Goal: Transaction & Acquisition: Purchase product/service

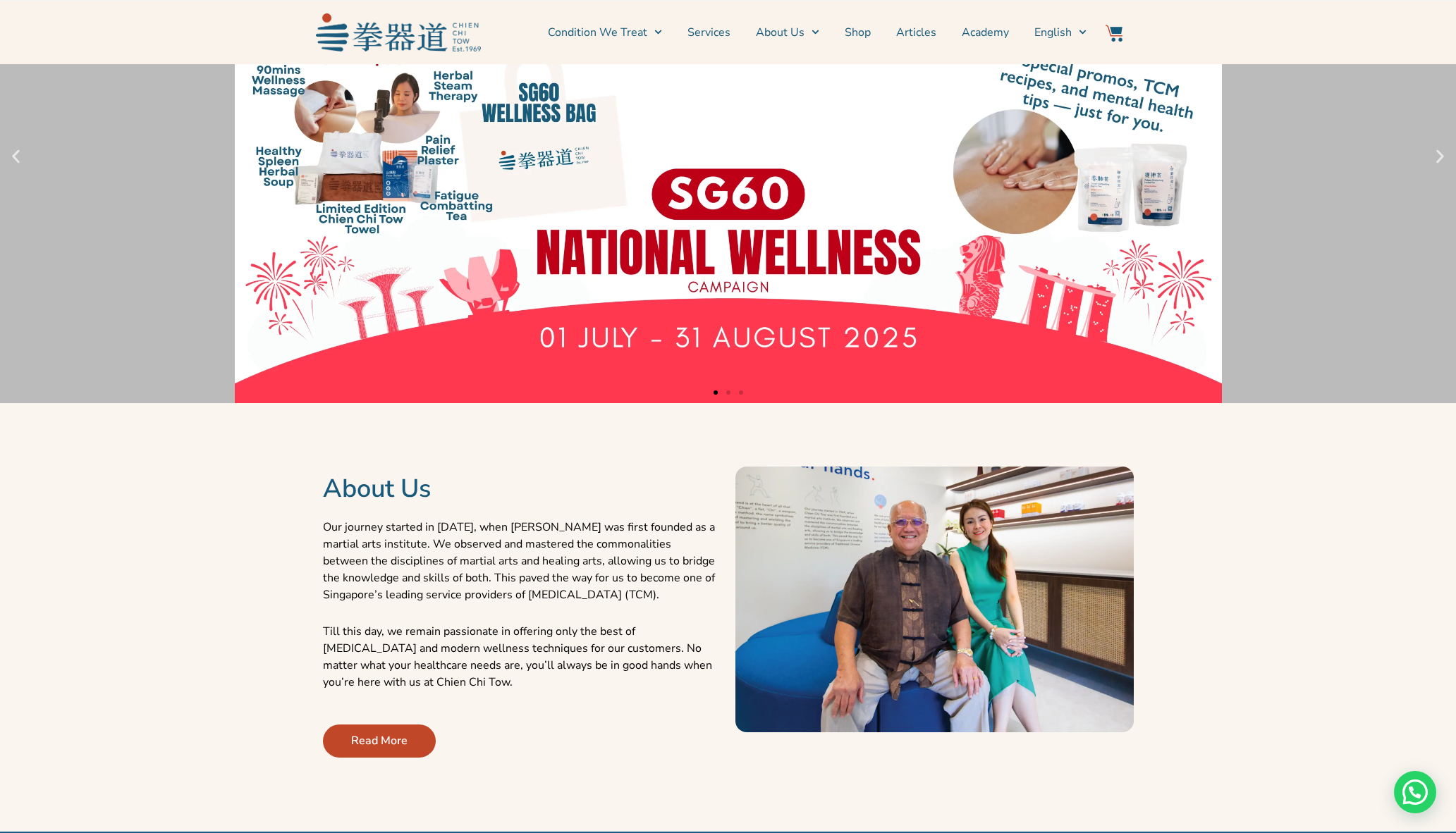
scroll to position [76, 0]
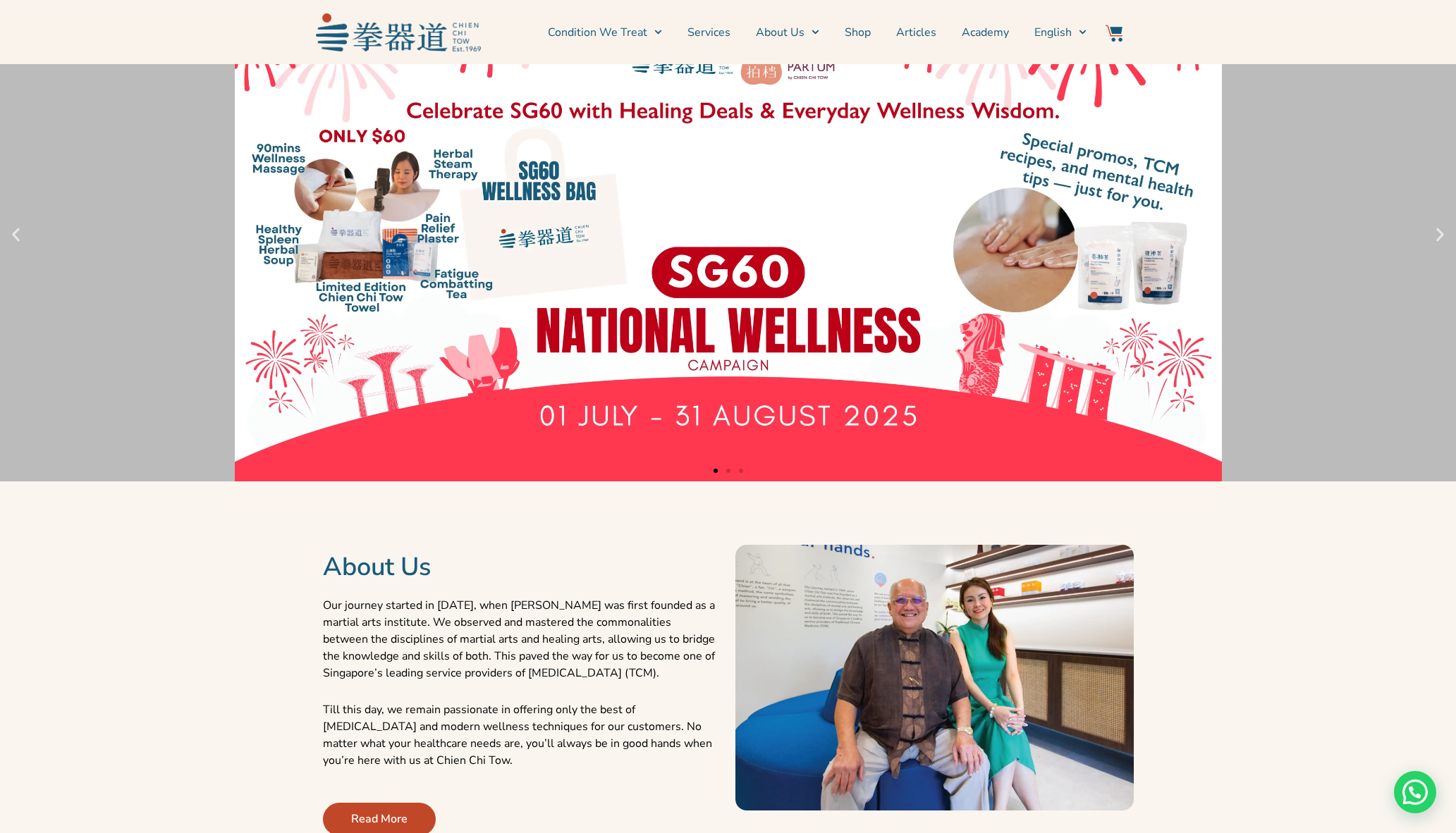
click at [1436, 235] on icon "Next slide" at bounding box center [1440, 235] width 18 height 18
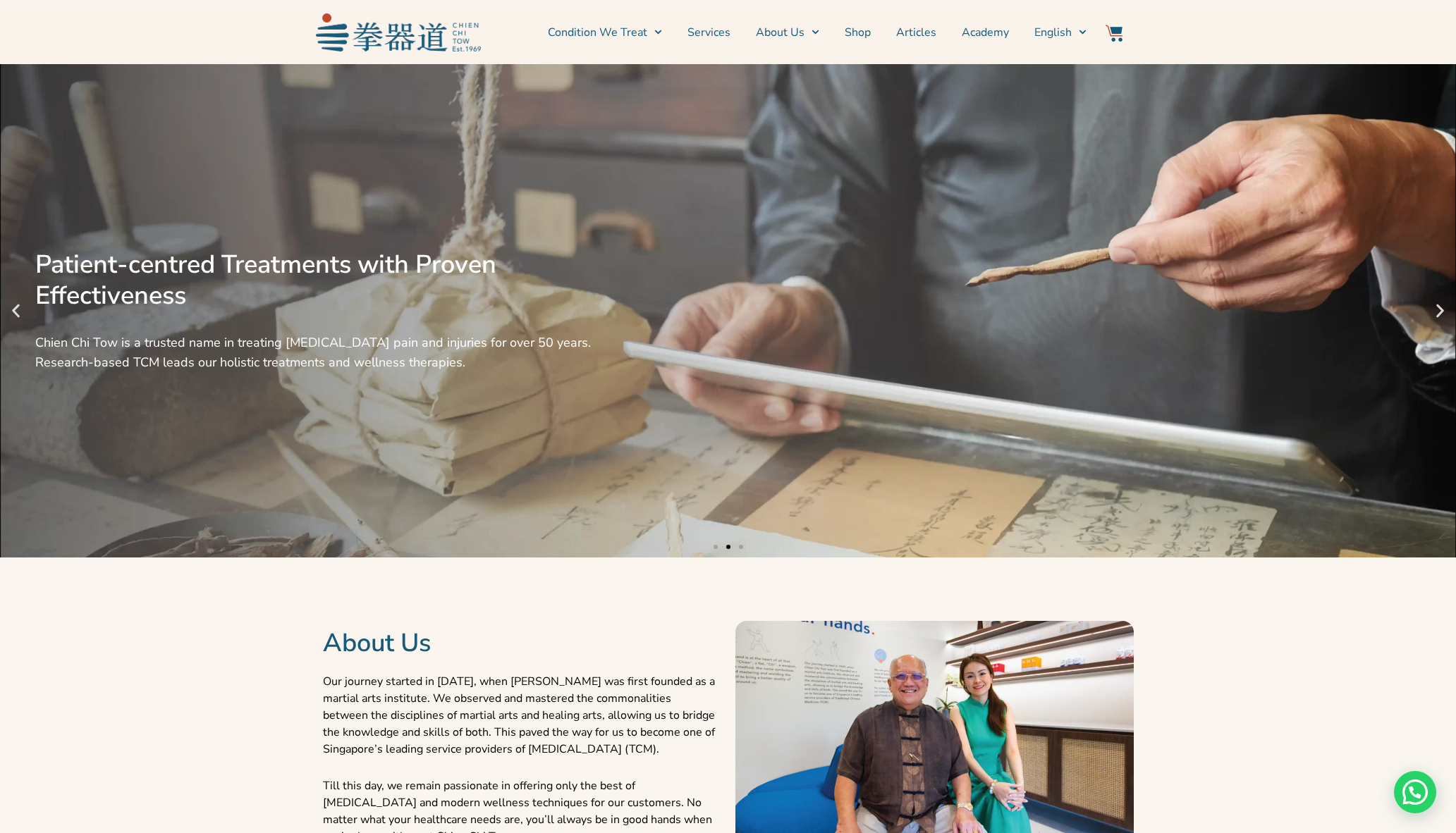
scroll to position [0, 0]
click at [1442, 313] on icon "Next slide" at bounding box center [1440, 311] width 8 height 14
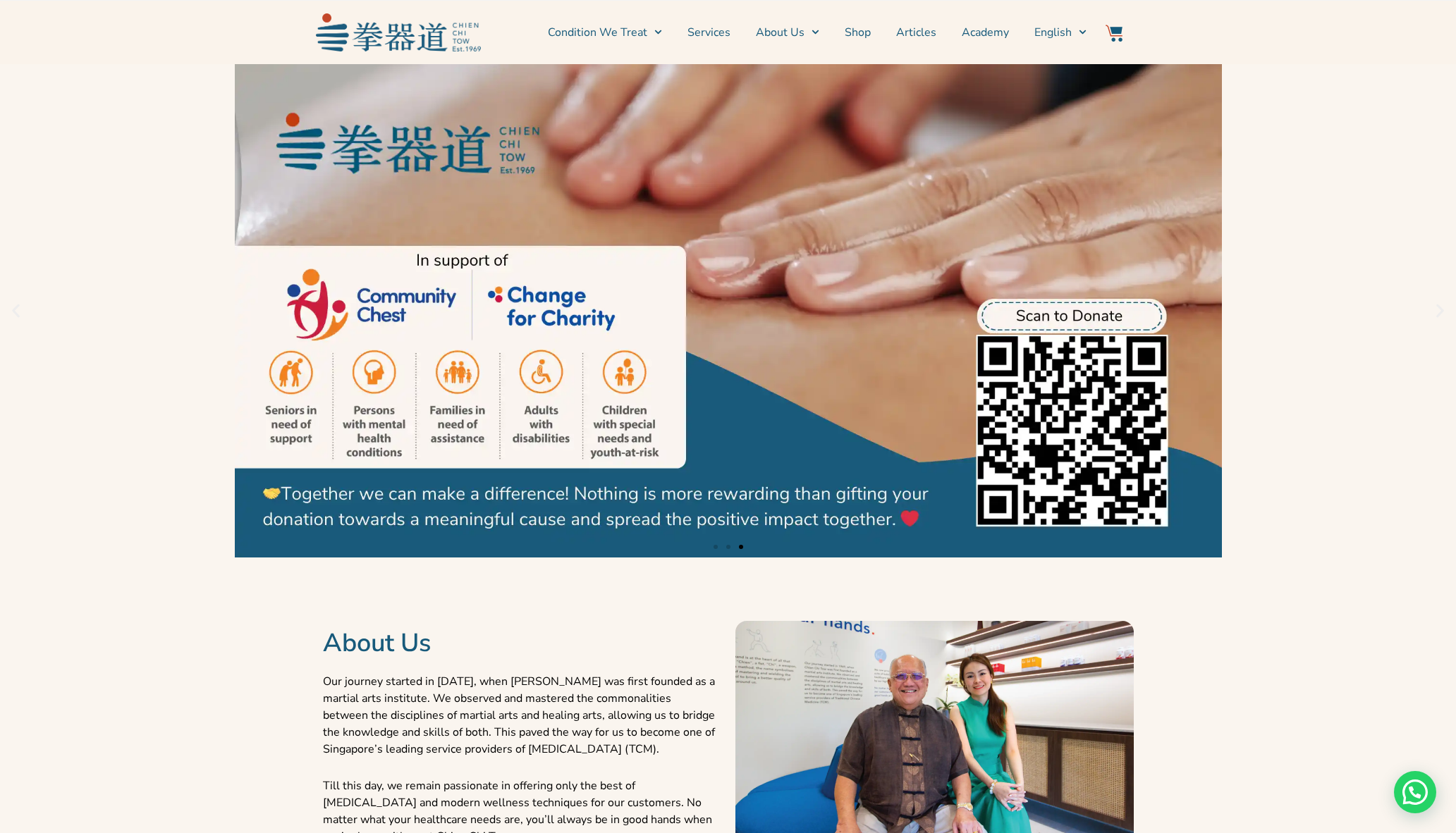
click at [1439, 312] on icon "Next slide" at bounding box center [1440, 311] width 18 height 18
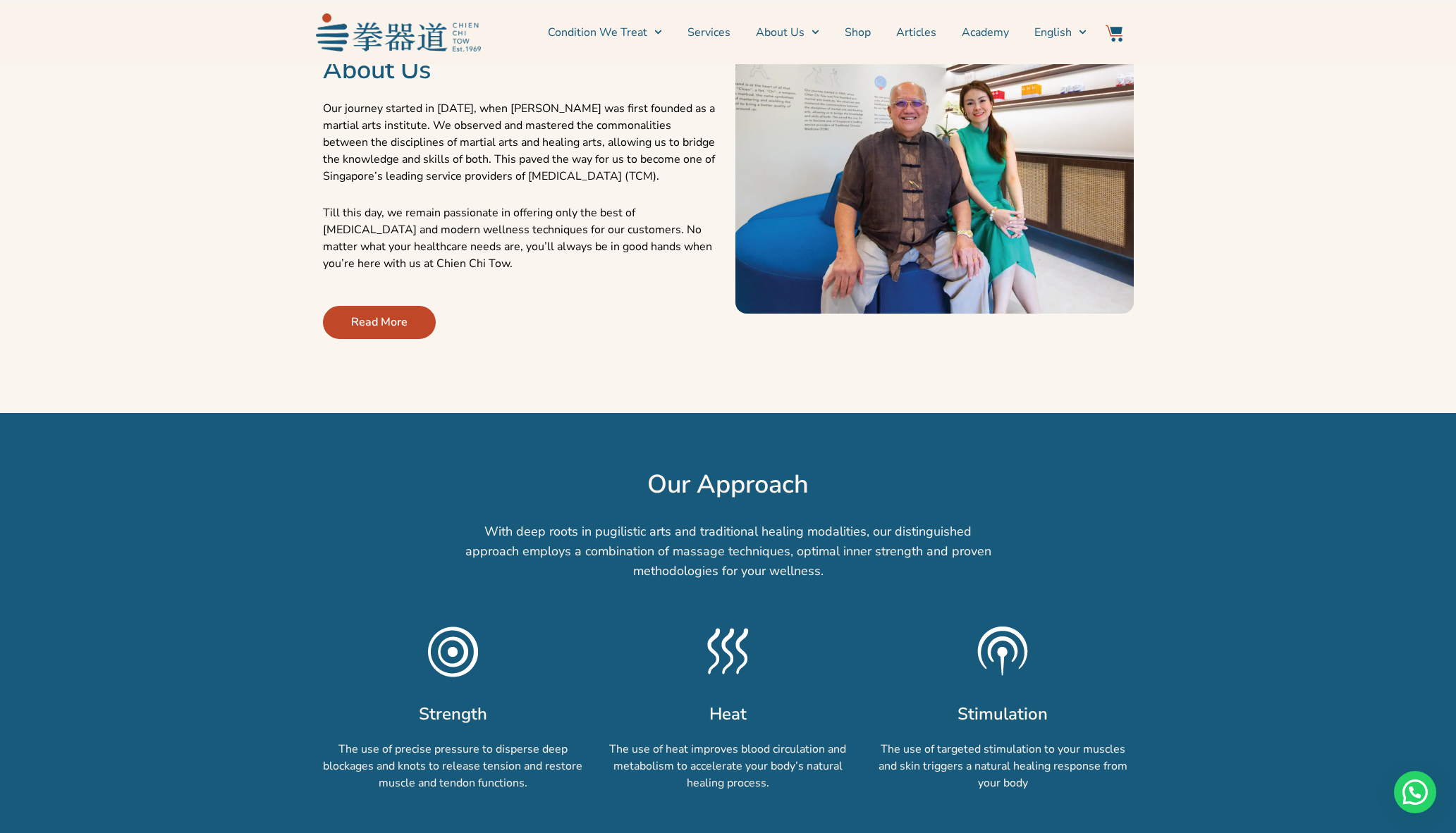
scroll to position [252, 0]
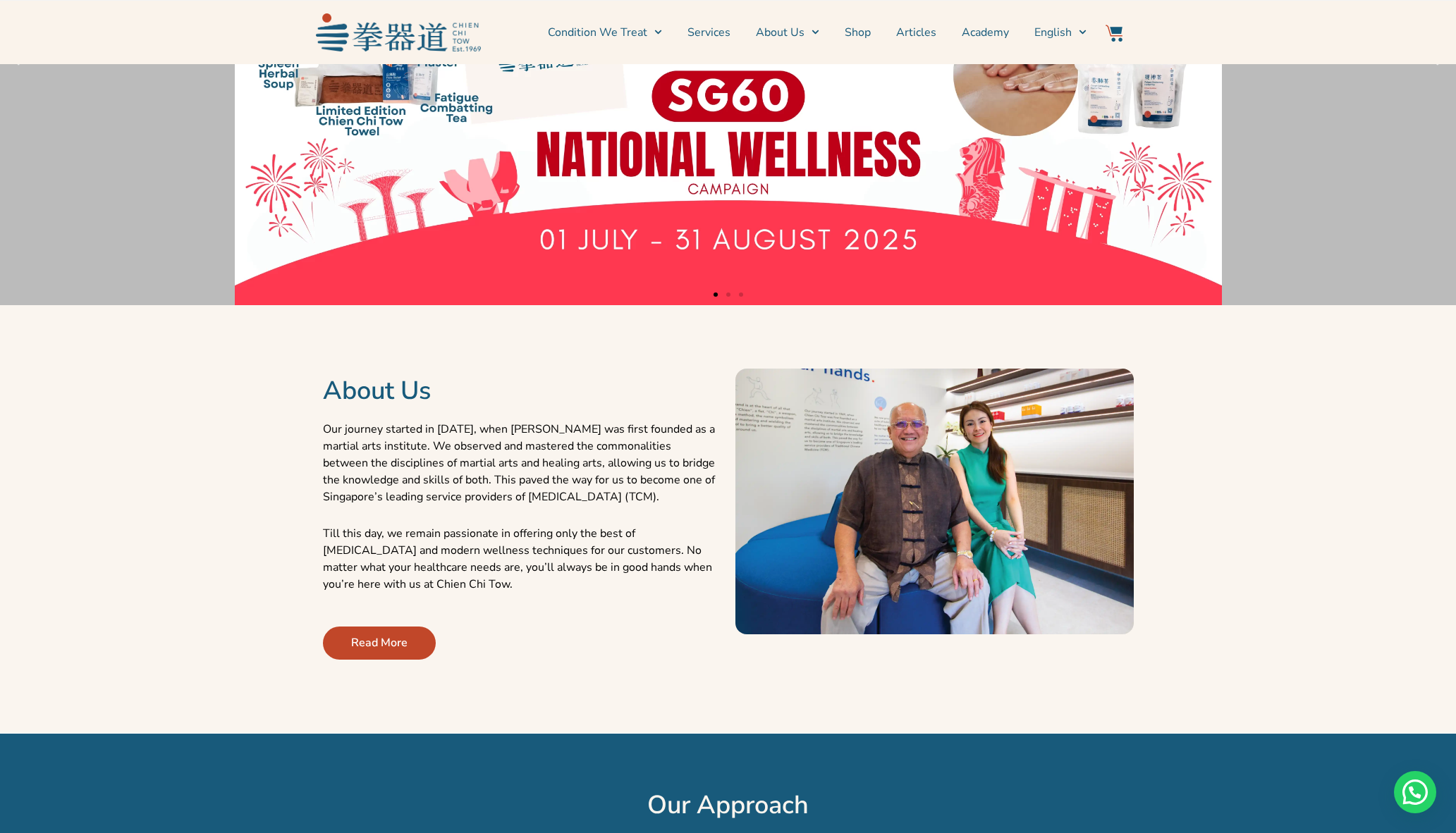
click at [383, 637] on span "Read More" at bounding box center [379, 642] width 57 height 17
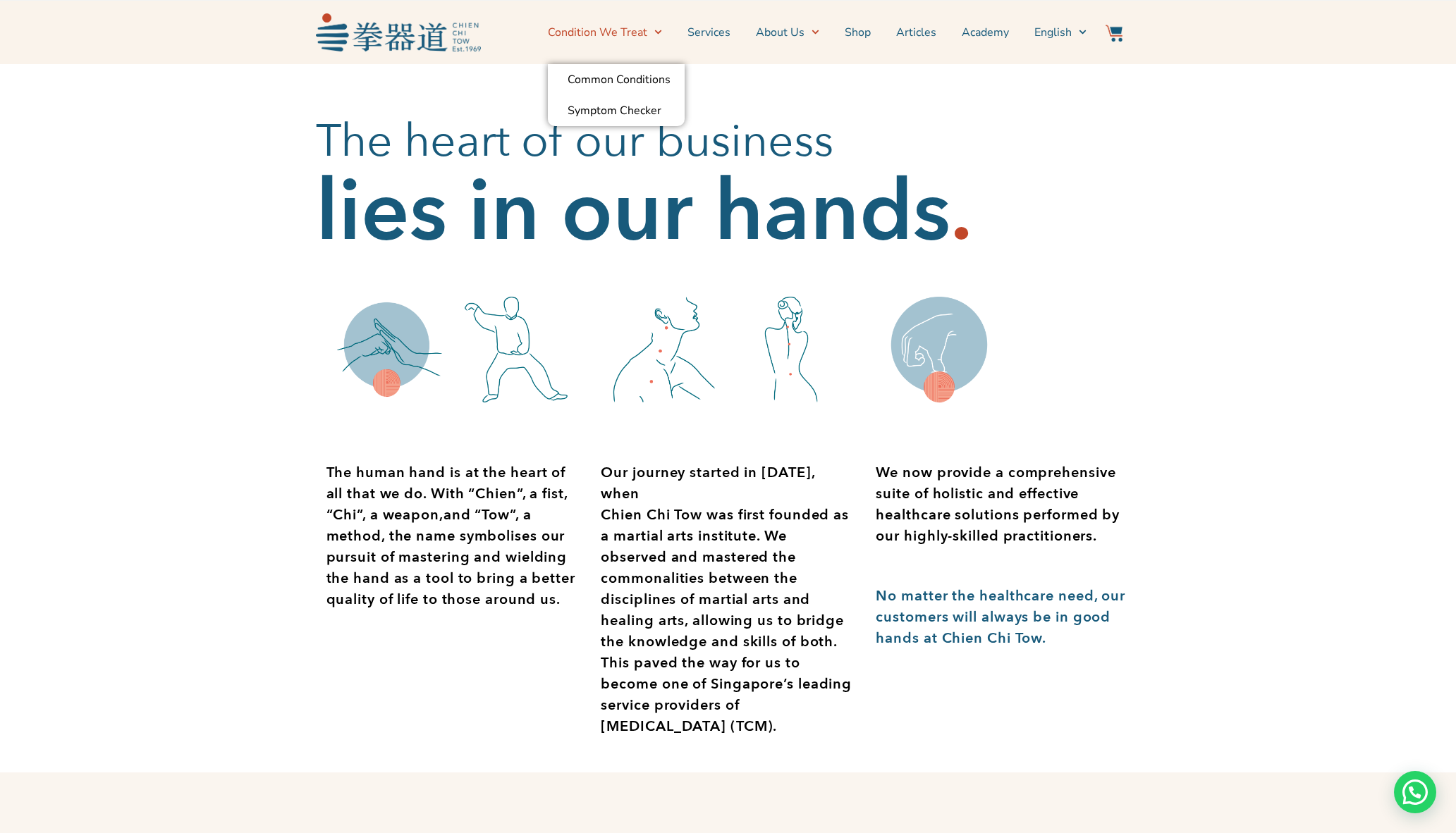
click at [452, 45] on img at bounding box center [398, 32] width 165 height 37
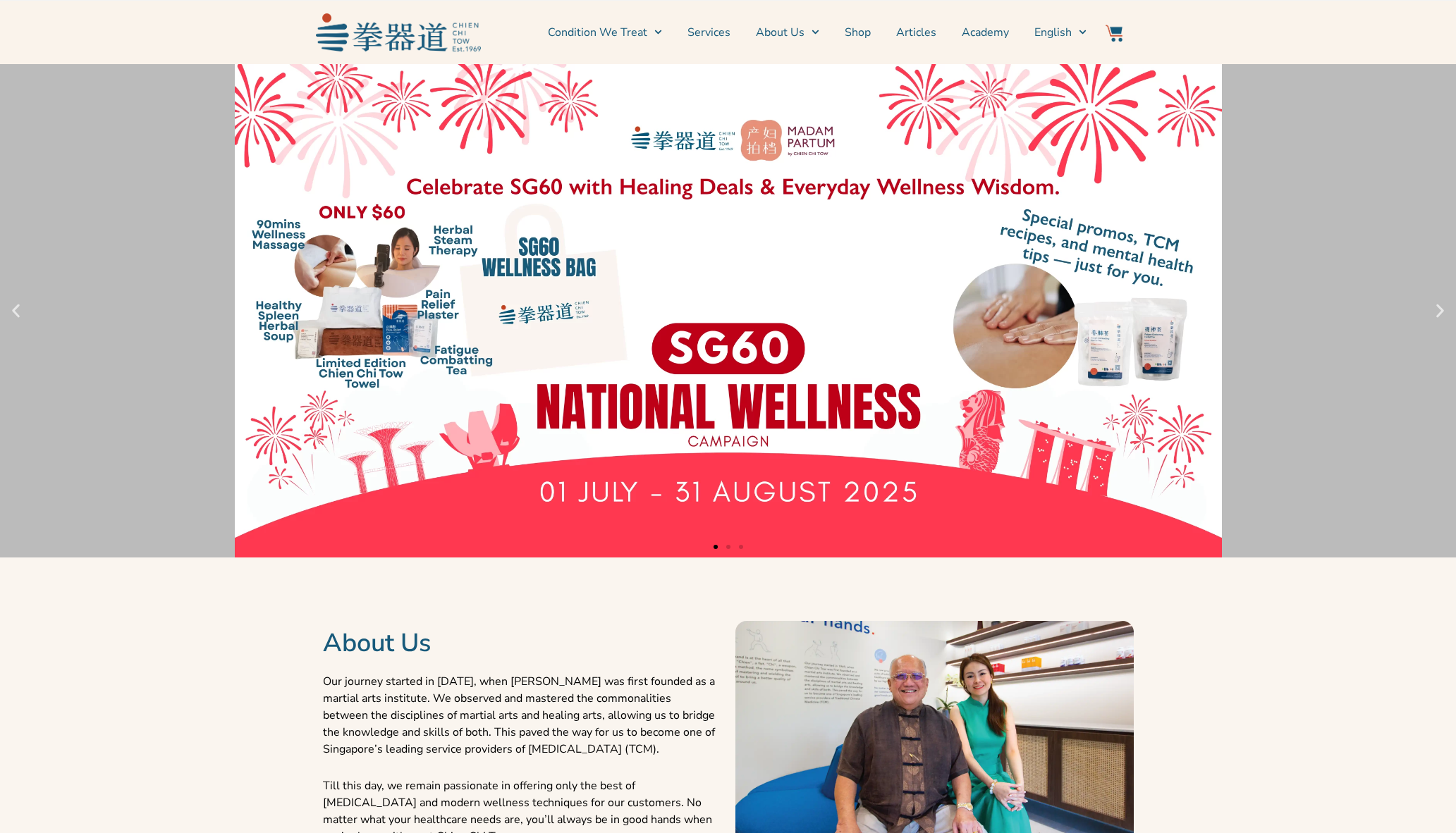
click at [830, 246] on link "1 / 3" at bounding box center [728, 310] width 1456 height 493
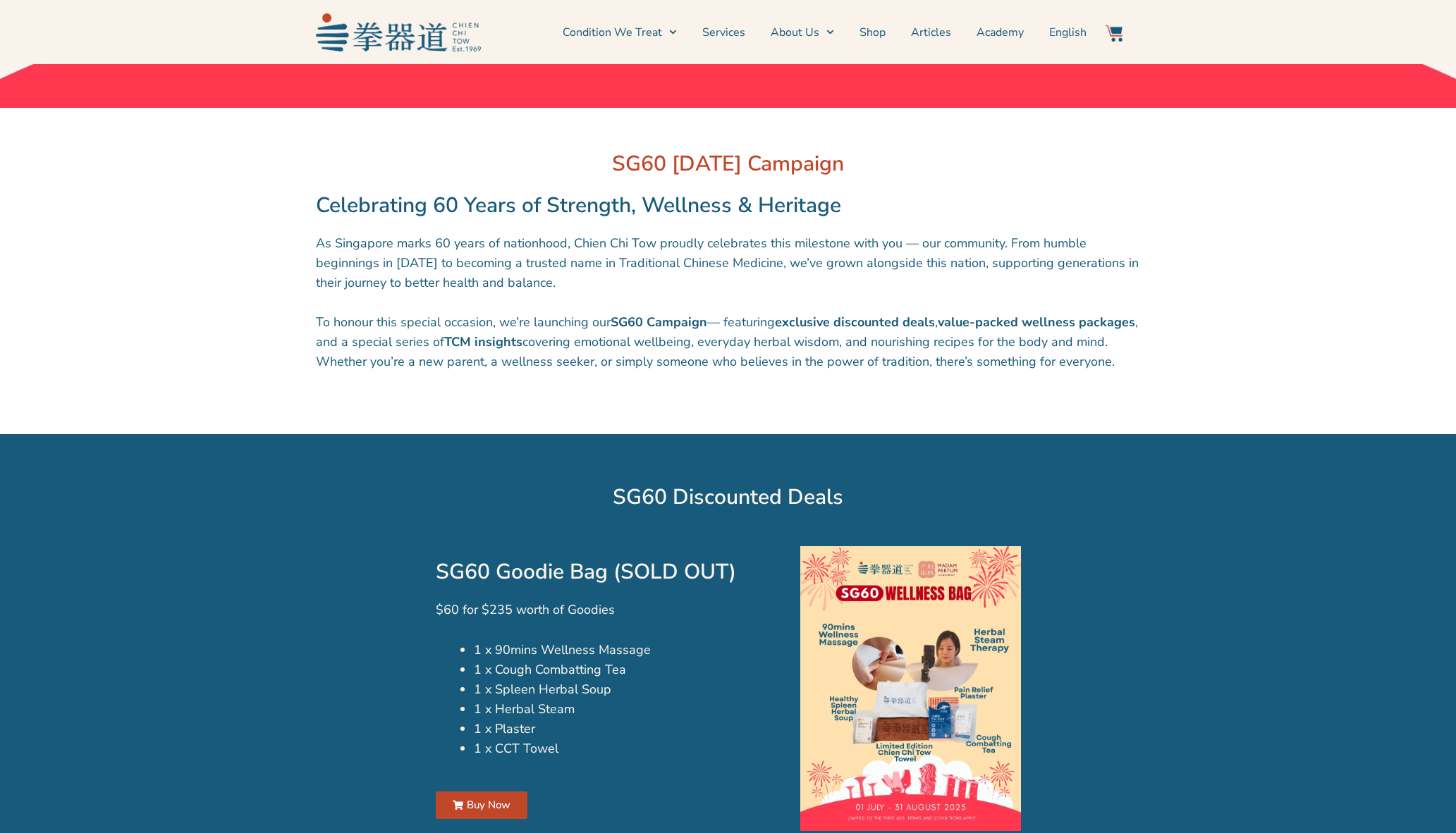
scroll to position [709, 0]
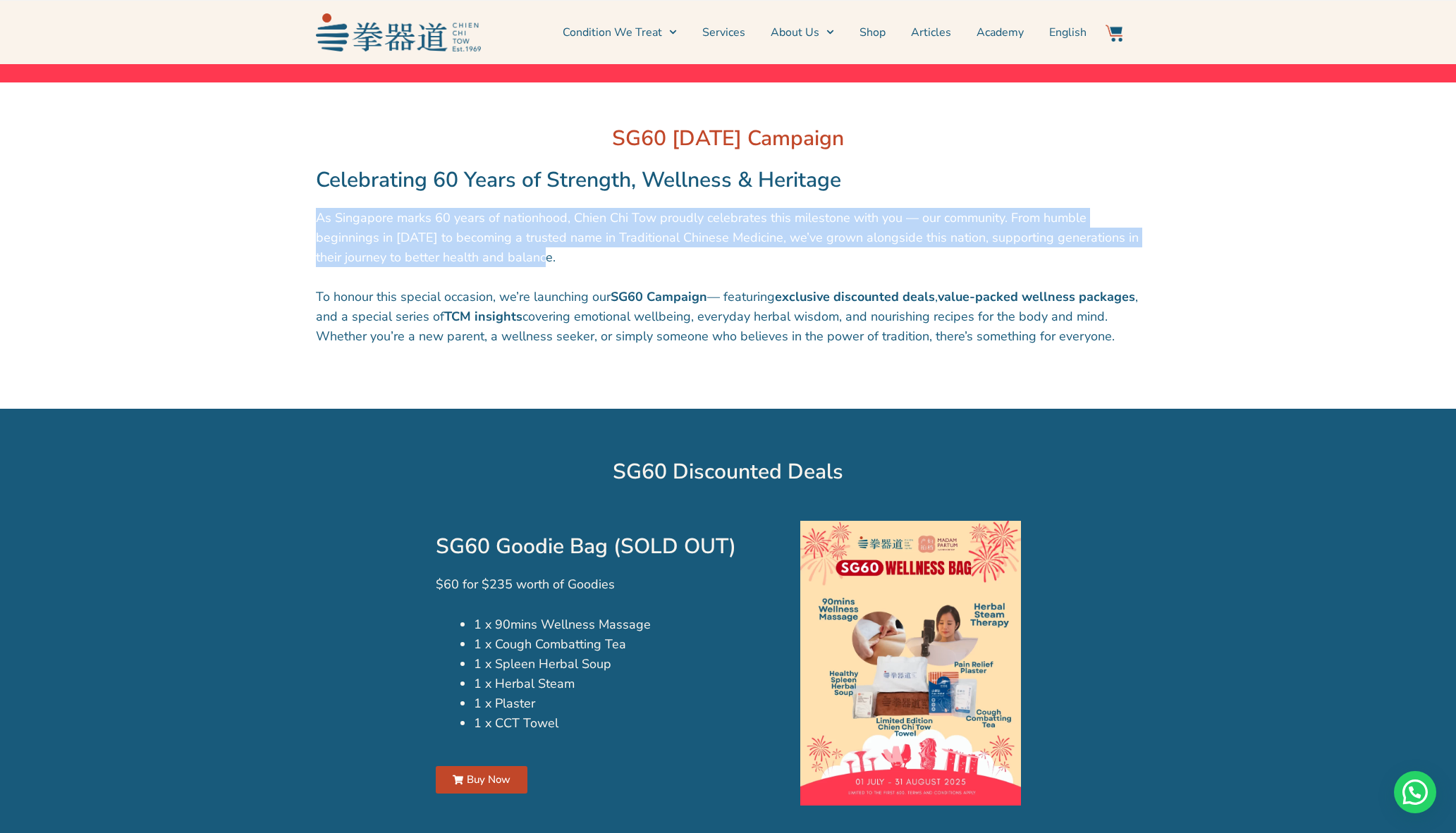
drag, startPoint x: 795, startPoint y: 261, endPoint x: 870, endPoint y: 206, distance: 93.0
click at [870, 206] on div "SG60 [DATE] Campaign Celebrating 60 Years of Strength, Wellness & Heritage As S…" at bounding box center [728, 246] width 824 height 327
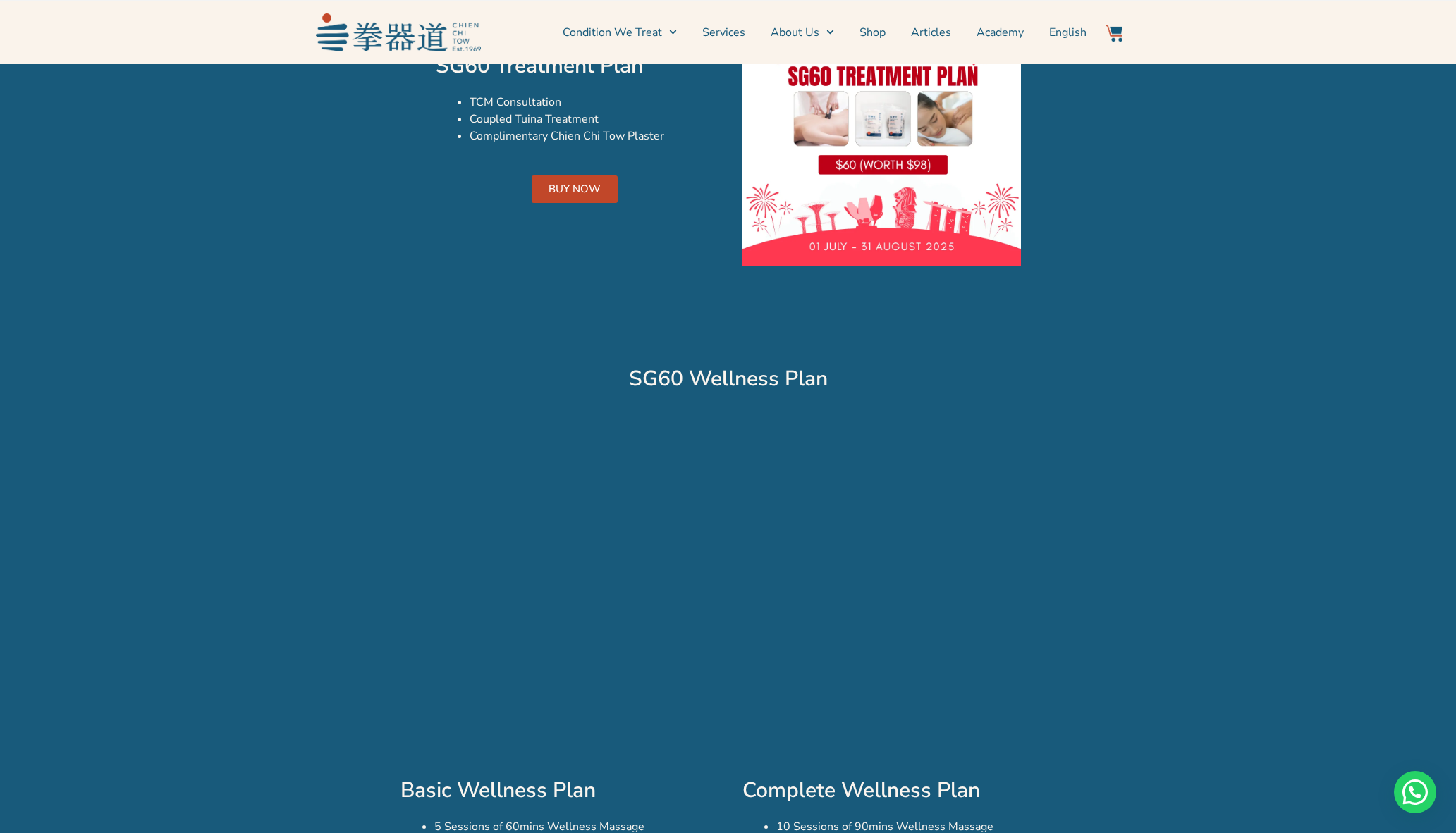
scroll to position [2605, 0]
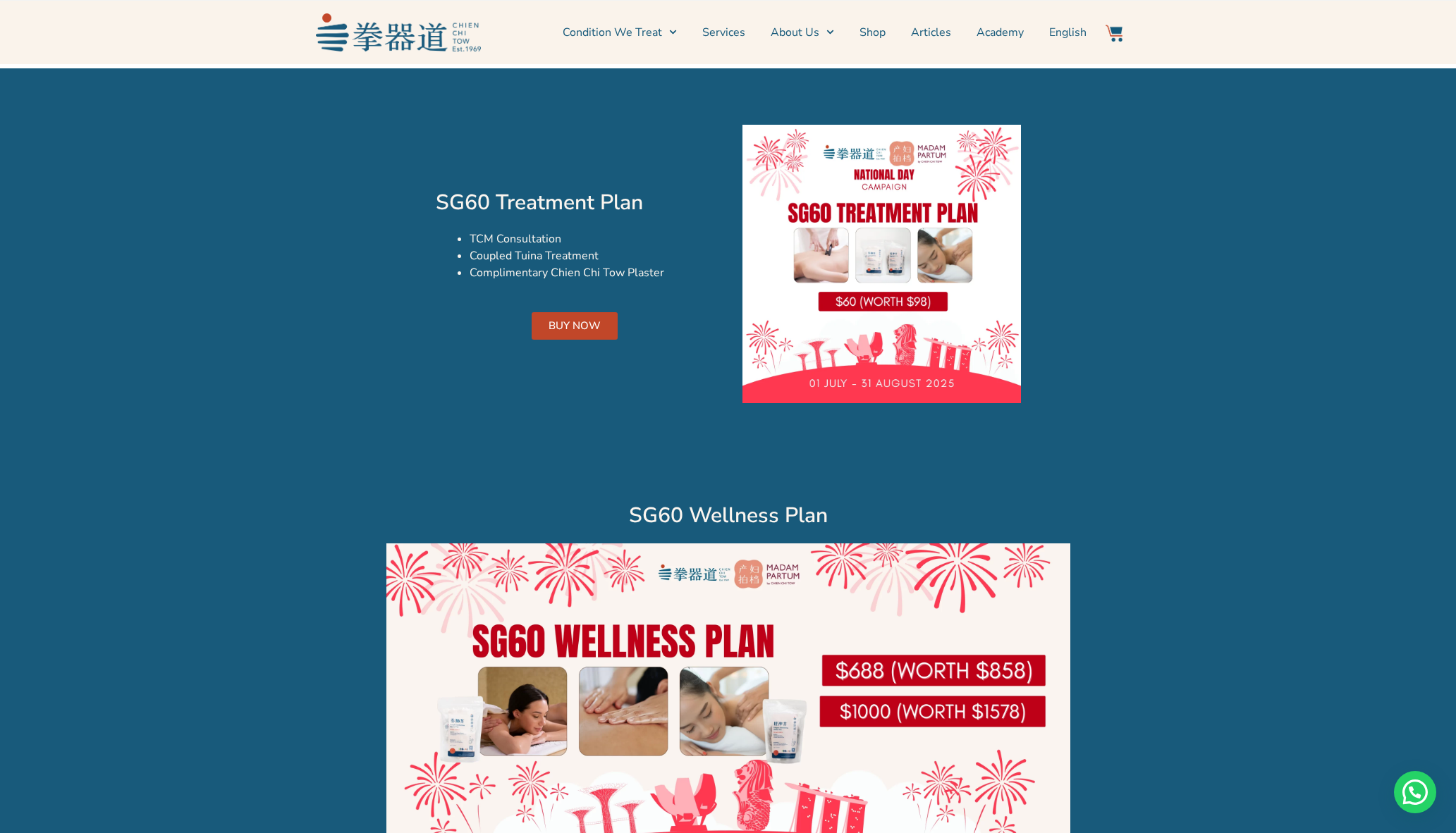
click at [642, 273] on li "Complimentary Chien Chi Tow Plaster" at bounding box center [592, 273] width 245 height 17
click at [908, 252] on img at bounding box center [881, 263] width 278 height 278
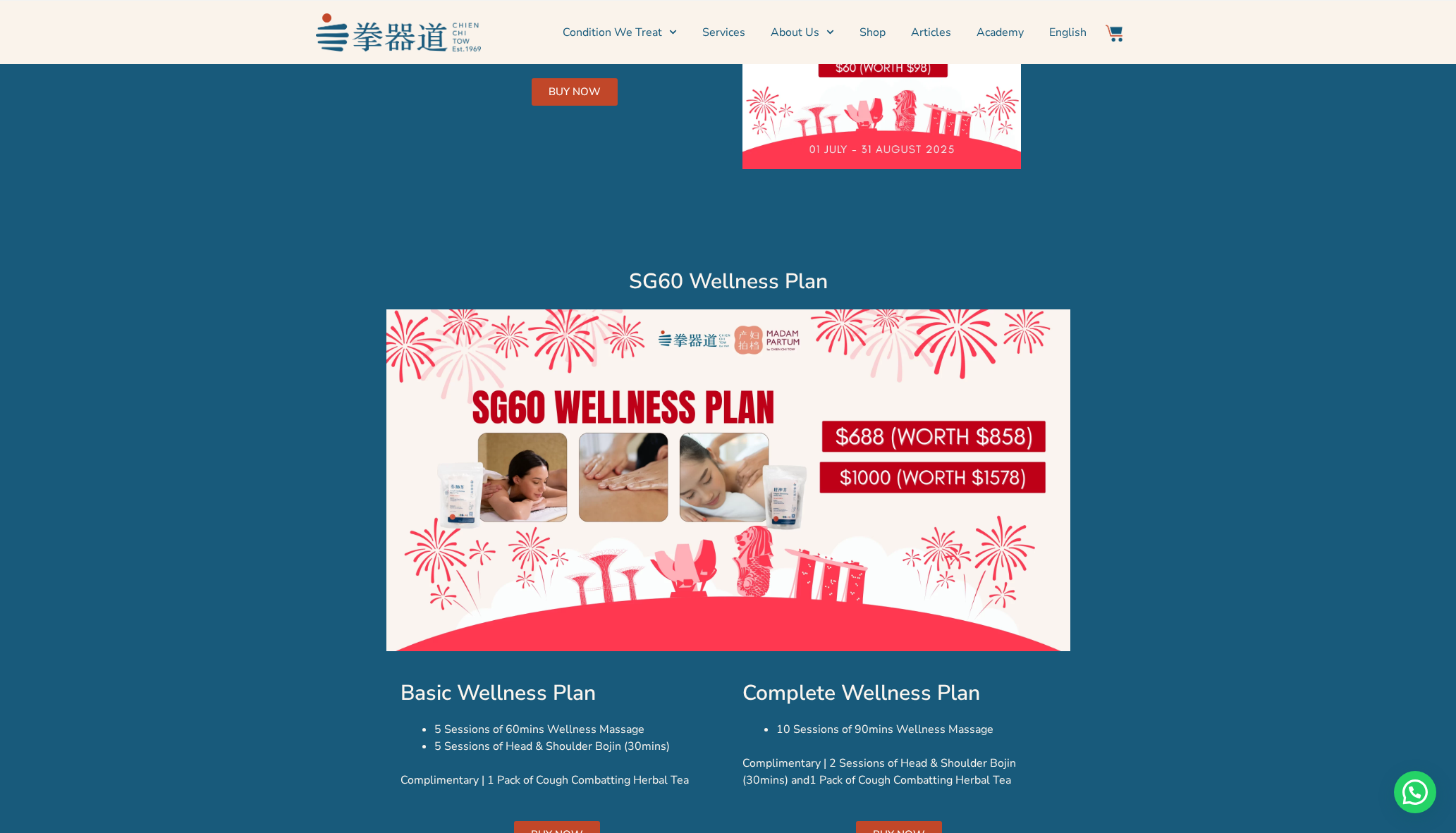
scroll to position [2638, 0]
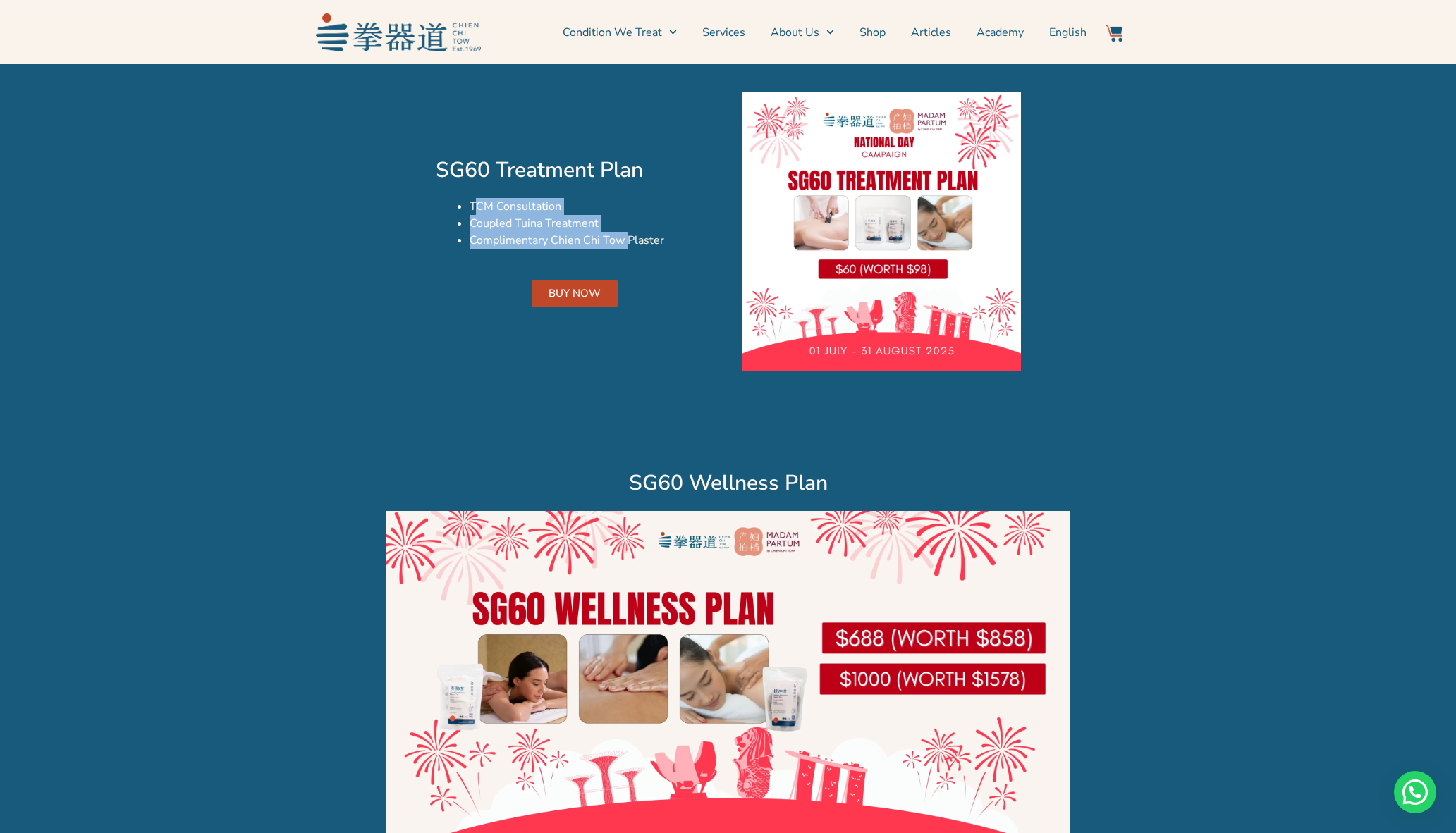
drag, startPoint x: 479, startPoint y: 209, endPoint x: 625, endPoint y: 237, distance: 148.7
click at [624, 237] on ul "TCM Consultation Coupled Tuina Treatment Complimentary Chien Chi Tow Plaster" at bounding box center [592, 223] width 245 height 51
click at [624, 237] on li "Complimentary Chien Chi Tow Plaster" at bounding box center [592, 240] width 245 height 17
drag, startPoint x: 867, startPoint y: 246, endPoint x: 717, endPoint y: 277, distance: 153.2
click at [867, 246] on img at bounding box center [881, 232] width 278 height 278
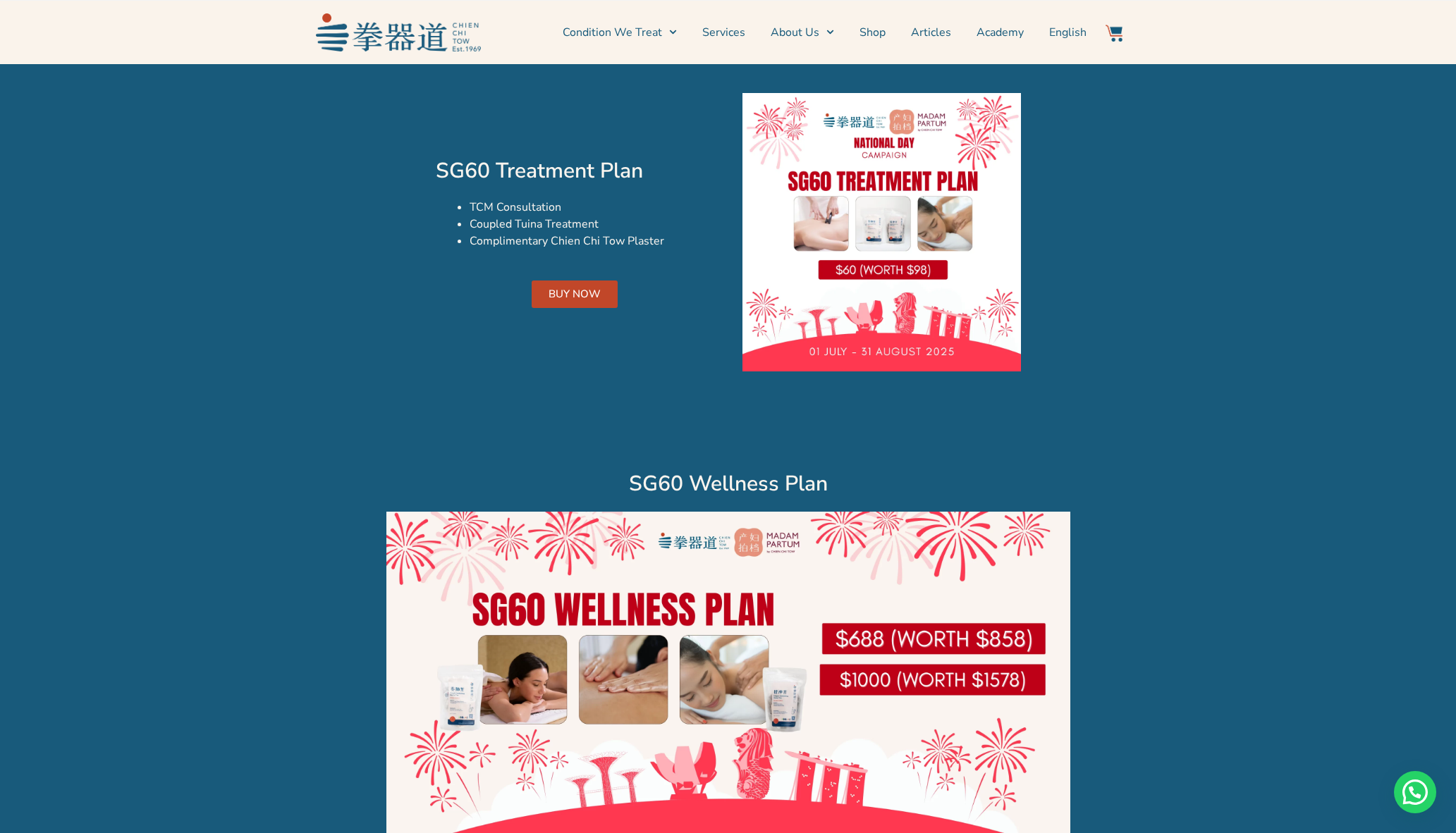
scroll to position [2638, 0]
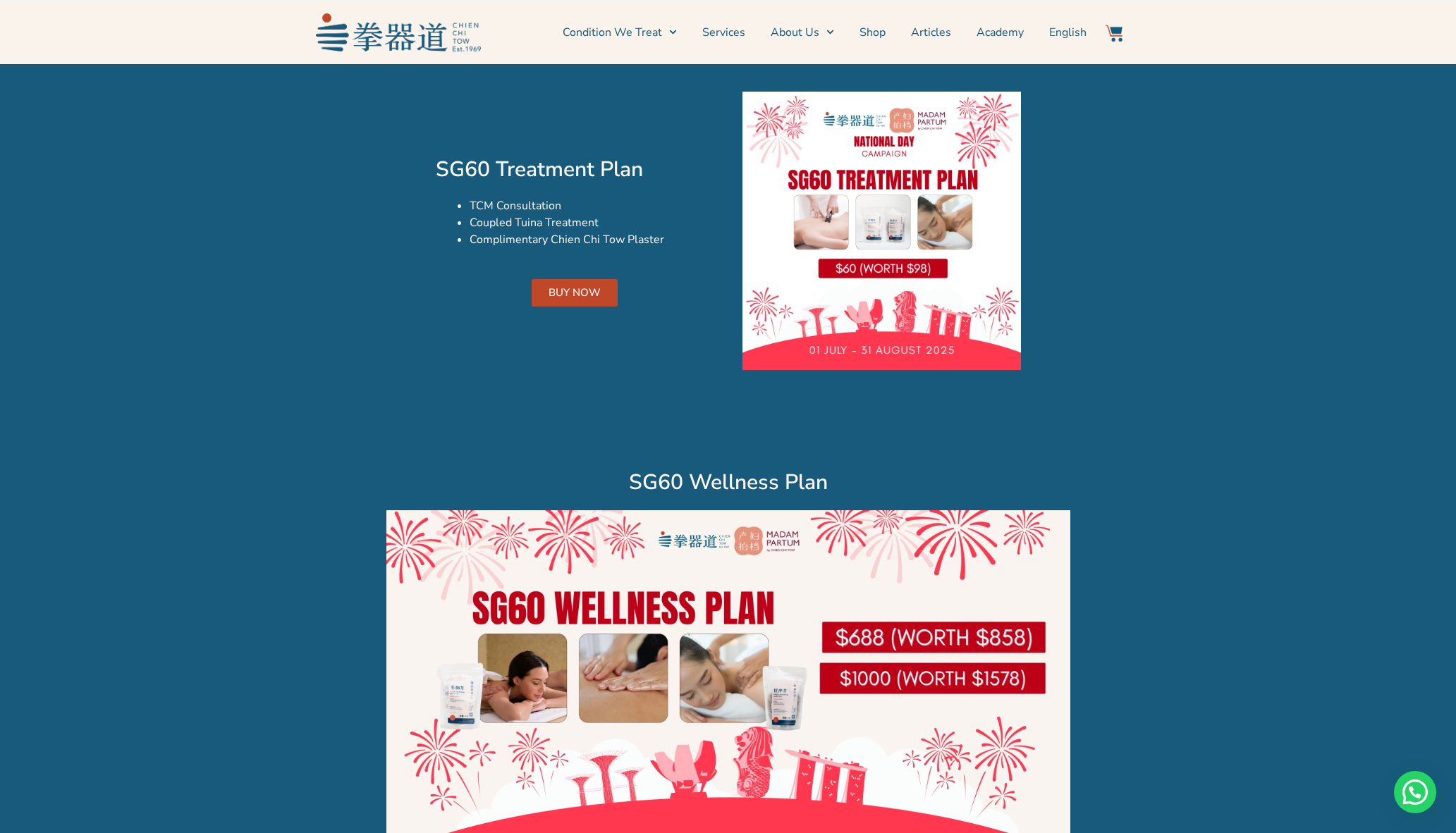
click at [604, 289] on link "BUY NOW" at bounding box center [575, 293] width 86 height 27
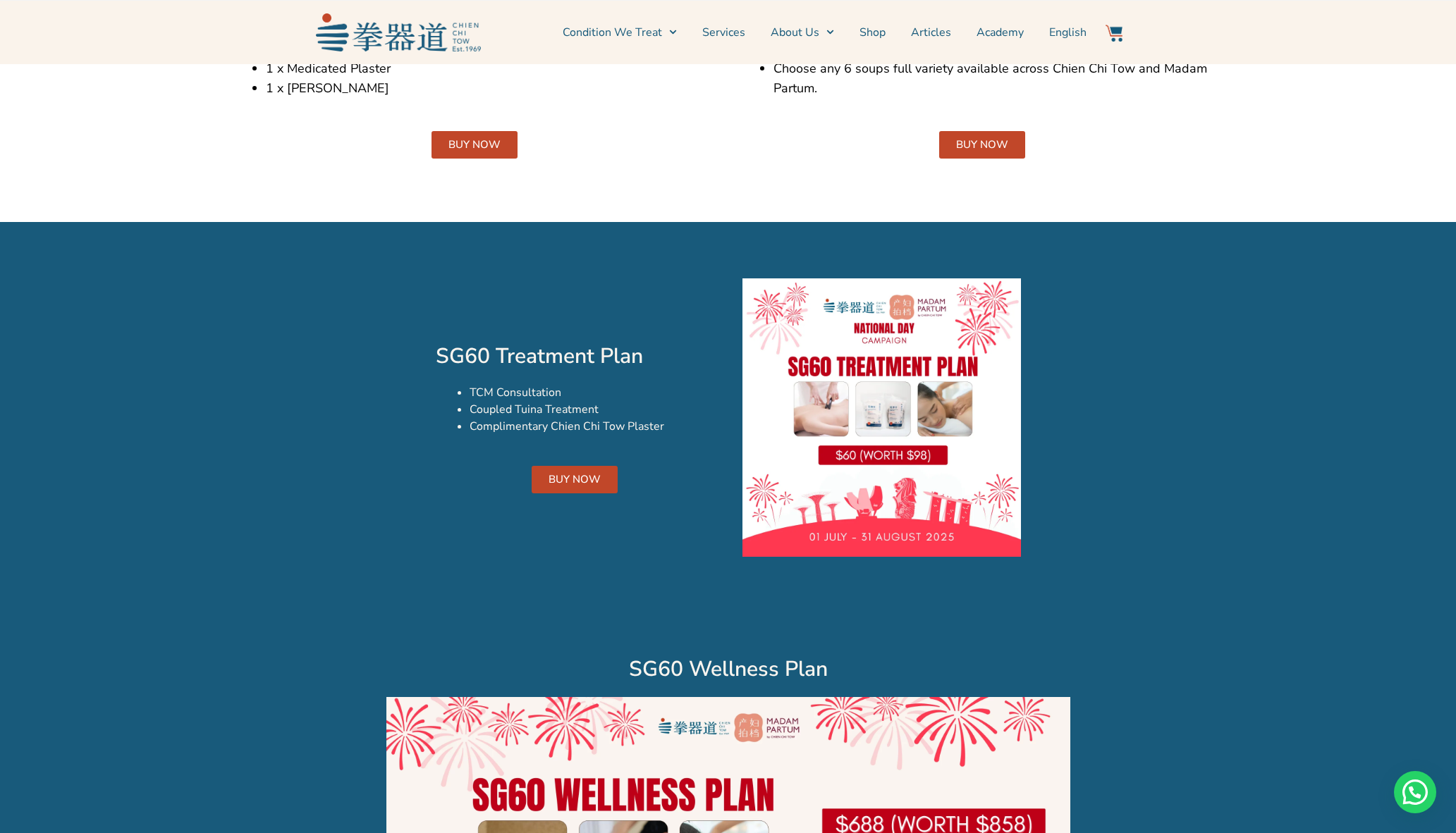
scroll to position [2485, 0]
